Goal: Information Seeking & Learning: Learn about a topic

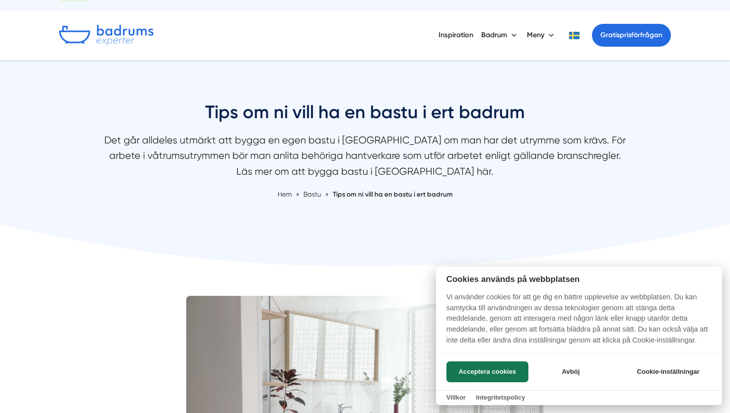
scroll to position [28, 0]
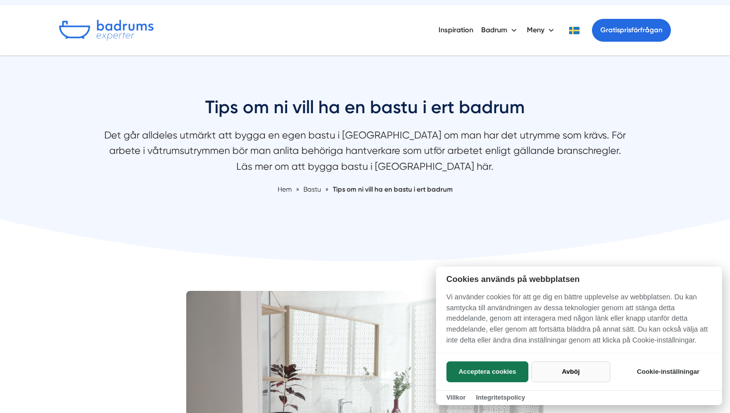
click at [573, 370] on button "Avböj" at bounding box center [570, 371] width 79 height 21
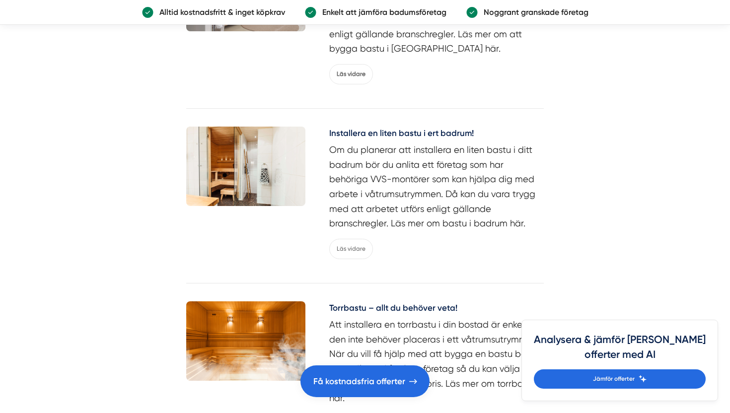
scroll to position [1554, 0]
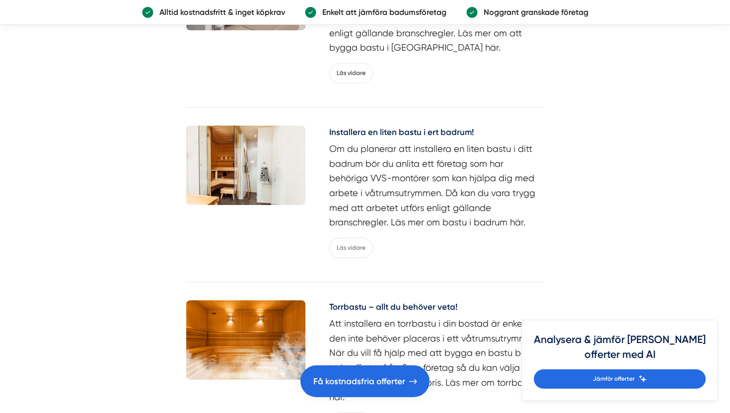
click at [270, 138] on img at bounding box center [245, 165] width 119 height 79
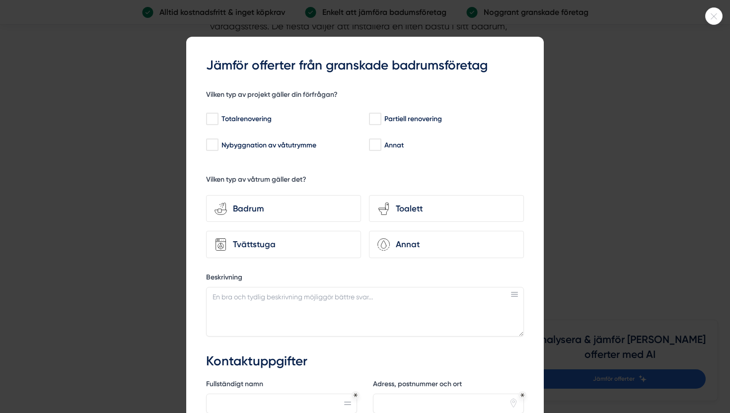
scroll to position [691, 0]
click at [715, 21] on div at bounding box center [713, 15] width 17 height 17
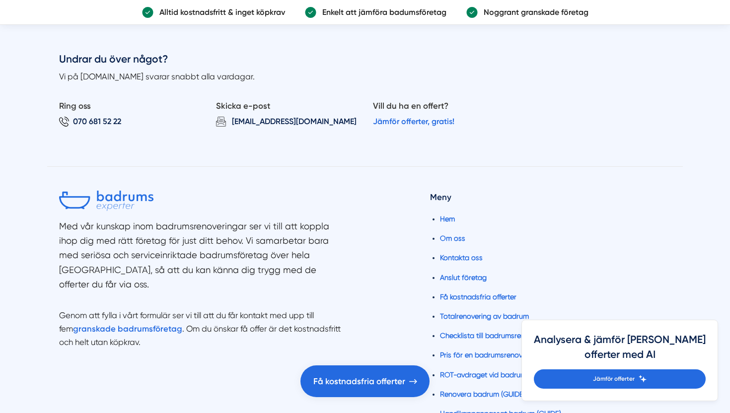
scroll to position [1239, 0]
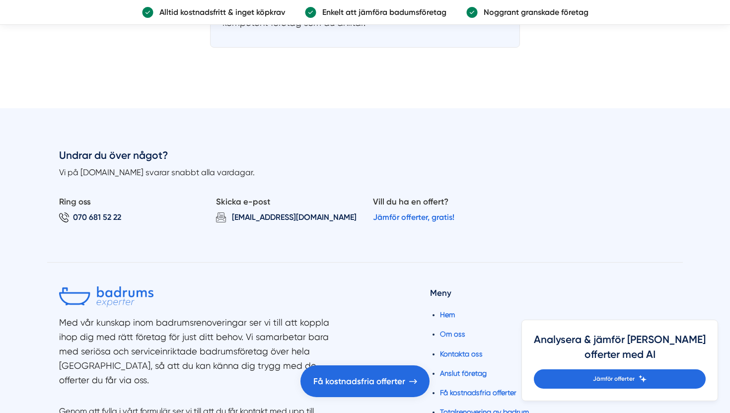
scroll to position [2441, 0]
